Goal: Information Seeking & Learning: Learn about a topic

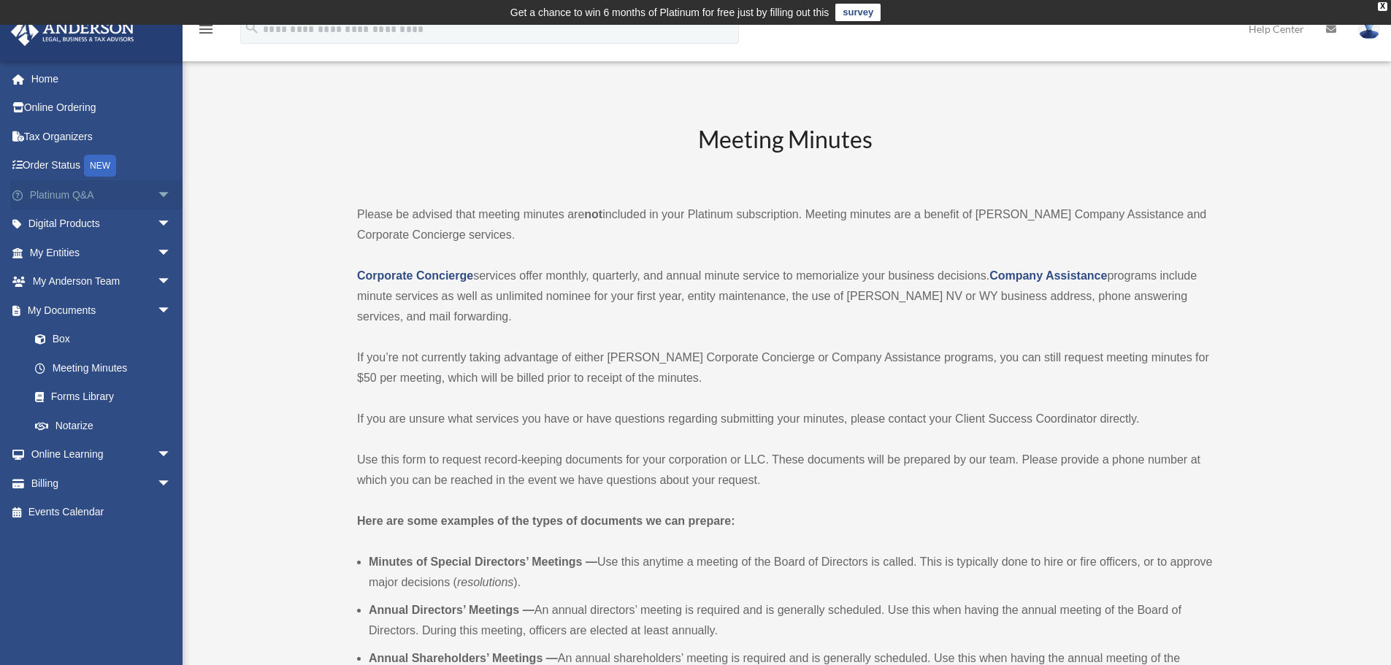
click at [123, 200] on link "Platinum Q&A arrow_drop_down" at bounding box center [101, 194] width 183 height 29
click at [46, 77] on link "Home" at bounding box center [101, 78] width 183 height 29
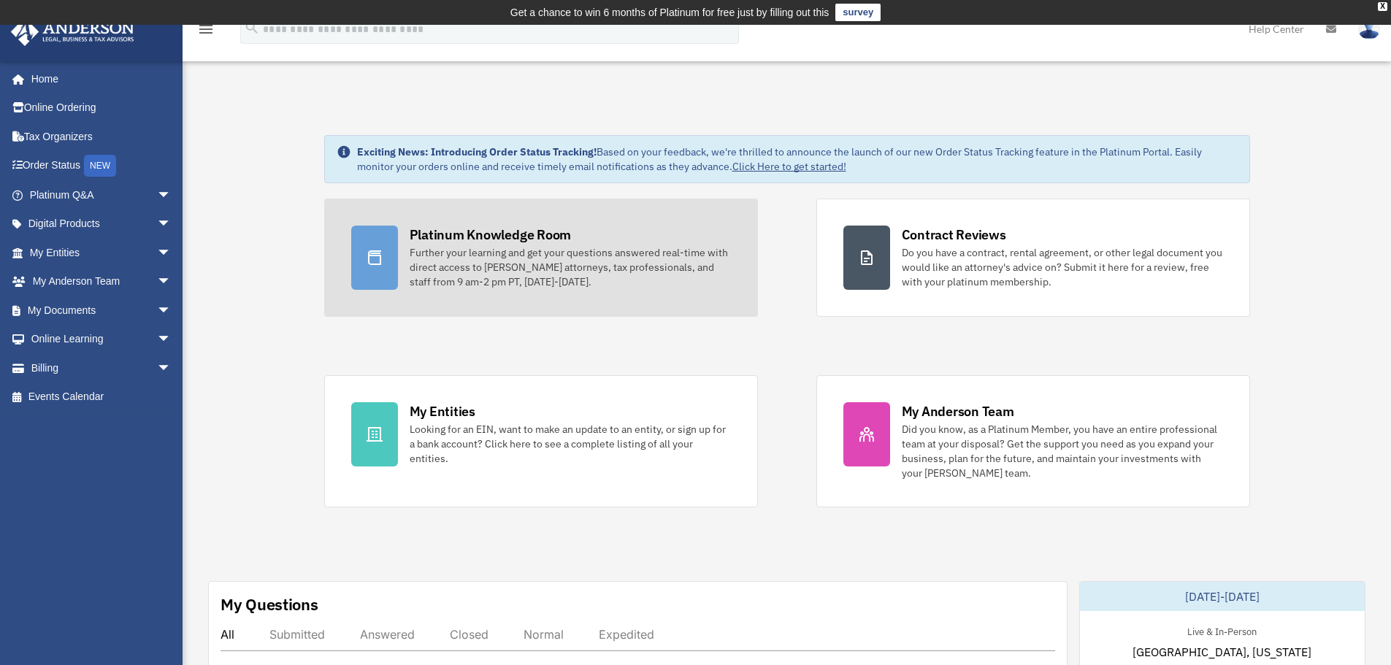
click at [568, 252] on div "Further your learning and get your questions answered real-time with direct acc…" at bounding box center [570, 267] width 321 height 44
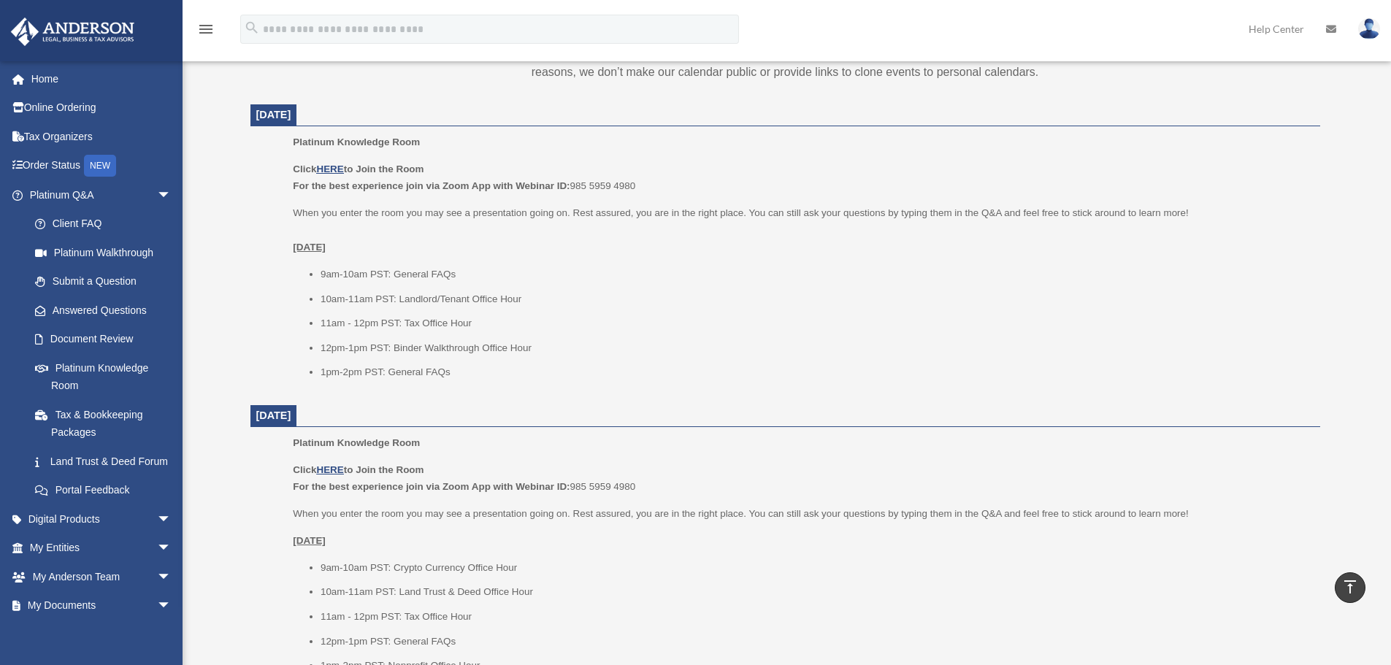
scroll to position [584, 0]
